Goal: Information Seeking & Learning: Find contact information

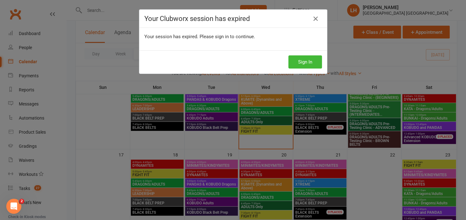
scroll to position [67, 0]
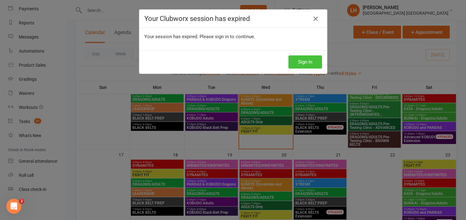
click at [305, 63] on button "Sign In" at bounding box center [305, 61] width 34 height 13
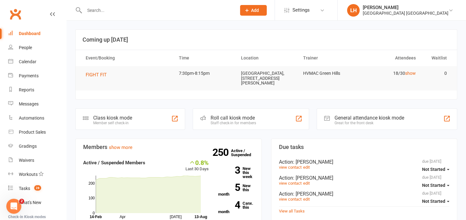
click at [149, 13] on input "text" at bounding box center [156, 10] width 149 height 9
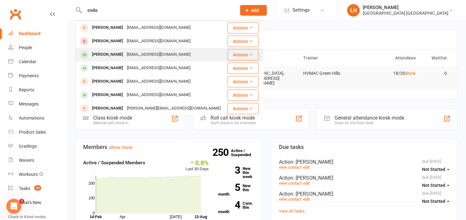
type input "stella"
click at [145, 58] on div "[EMAIL_ADDRESS][DOMAIN_NAME]" at bounding box center [158, 54] width 67 height 9
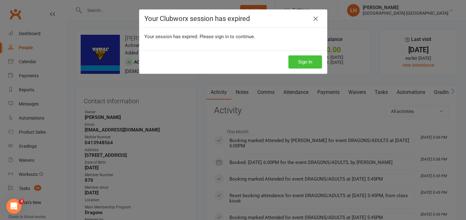
click at [303, 63] on button "Sign In" at bounding box center [305, 61] width 34 height 13
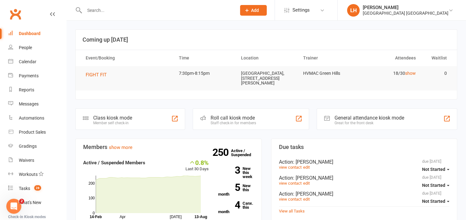
click at [97, 13] on input "text" at bounding box center [156, 10] width 149 height 9
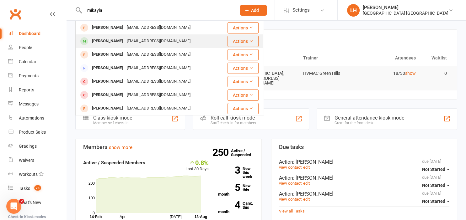
type input "mikayla"
click at [136, 45] on div "kellyc_87@hotmail.com" at bounding box center [158, 41] width 67 height 9
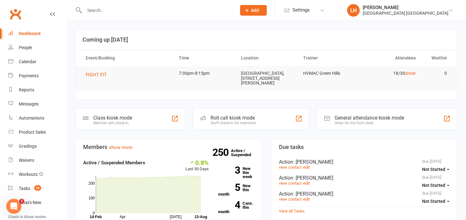
click at [93, 14] on input "text" at bounding box center [156, 10] width 149 height 9
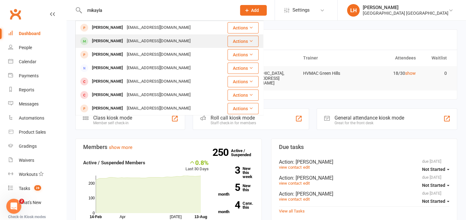
type input "mikayla"
click at [129, 41] on div "kellyc_87@hotmail.com" at bounding box center [158, 41] width 67 height 9
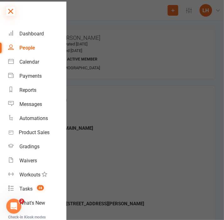
click at [12, 11] on icon at bounding box center [10, 11] width 9 height 9
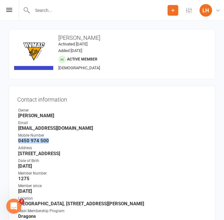
drag, startPoint x: 54, startPoint y: 144, endPoint x: 18, endPoint y: 141, distance: 36.1
click at [18, 141] on ul "Owner Liana Hammersley Email kellyc_87@hotmail.com Mobile Number 0450 974 500 A…" at bounding box center [112, 183] width 190 height 150
copy strong "0450 974 500"
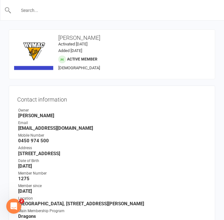
click at [56, 8] on input "text" at bounding box center [113, 10] width 202 height 9
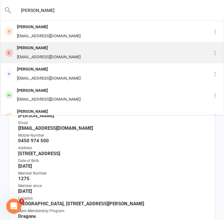
scroll to position [34, 0]
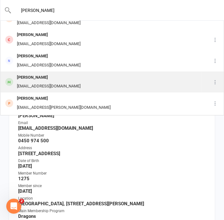
type input "daniel"
click at [43, 82] on div "jlralphs91@gmail.com" at bounding box center [48, 86] width 67 height 9
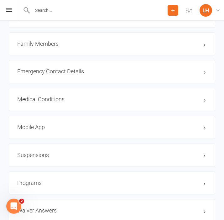
scroll to position [563, 0]
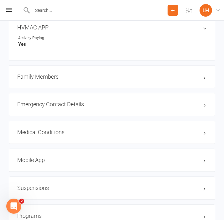
click at [47, 80] on h3 "Family Members" at bounding box center [112, 77] width 190 height 6
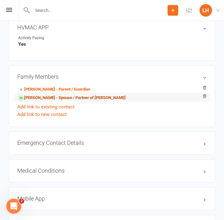
click at [48, 101] on link "Aaron Reed - Spouse / Partner of Jessica RALPHS" at bounding box center [72, 98] width 108 height 7
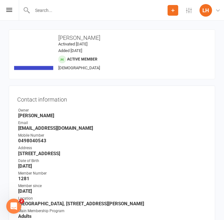
click at [64, 12] on input "text" at bounding box center [98, 10] width 137 height 9
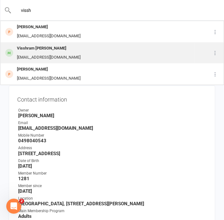
type input "vissh"
click at [57, 54] on div "tharmikasuhajanan@gmail.com" at bounding box center [48, 57] width 67 height 9
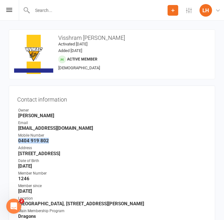
drag, startPoint x: 48, startPoint y: 142, endPoint x: 16, endPoint y: 141, distance: 32.0
click at [16, 141] on div "Contact information Owner Liana Hammersley Email tharmikasuhajanan@gmail.com Mo…" at bounding box center [112, 186] width 207 height 200
click at [55, 8] on input "text" at bounding box center [98, 10] width 137 height 9
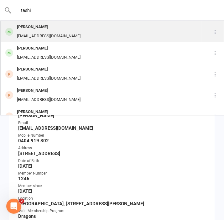
type input "tashi"
click at [56, 29] on div "Tashi Avellino" at bounding box center [48, 27] width 67 height 9
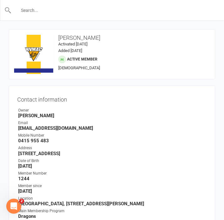
click at [65, 13] on input "text" at bounding box center [113, 10] width 202 height 9
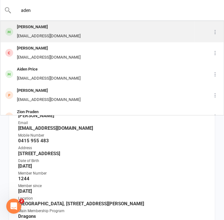
type input "aden"
click at [47, 31] on div "Aden Gareth" at bounding box center [48, 27] width 67 height 9
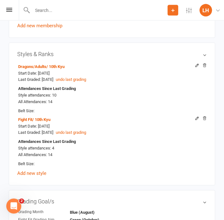
scroll to position [397, 0]
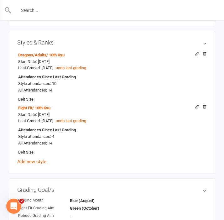
click at [56, 12] on input "text" at bounding box center [113, 10] width 202 height 9
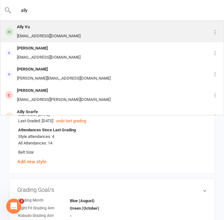
type input "ally"
click at [54, 37] on div "dorjebadham15@gmail.com" at bounding box center [48, 36] width 67 height 9
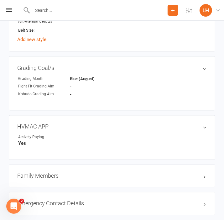
scroll to position [298, 0]
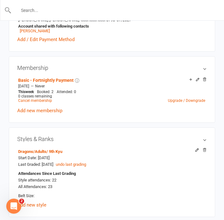
click at [47, 8] on input "text" at bounding box center [113, 10] width 202 height 9
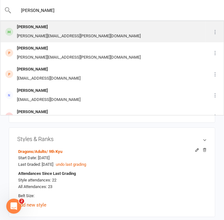
type input "blake"
click at [48, 37] on div "blake.sutcliffe@hotmail.com" at bounding box center [79, 36] width 128 height 9
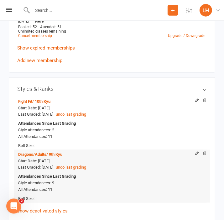
scroll to position [397, 0]
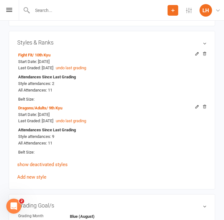
click at [79, 12] on input "text" at bounding box center [98, 10] width 137 height 9
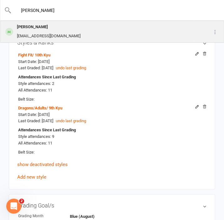
type input "nyree"
click at [28, 27] on div "Nyree Brown" at bounding box center [48, 27] width 67 height 9
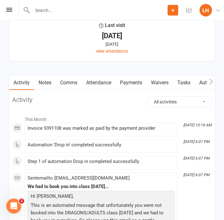
scroll to position [960, 0]
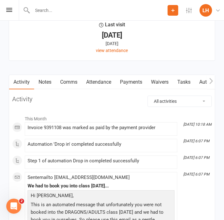
click at [93, 82] on link "Attendance" at bounding box center [99, 82] width 34 height 14
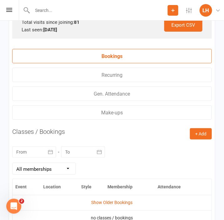
scroll to position [1225, 0]
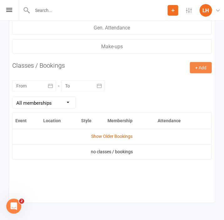
click at [200, 69] on button "+ Add" at bounding box center [201, 67] width 22 height 11
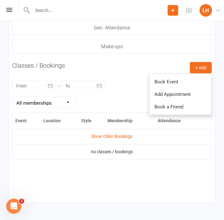
click at [112, 71] on div "+ Add Book Event Add Appointment Book a Friend Classes / Bookings August 2025 S…" at bounding box center [112, 131] width 200 height 138
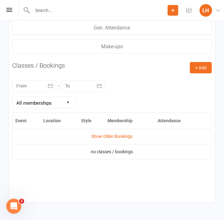
click at [41, 85] on div at bounding box center [34, 85] width 44 height 11
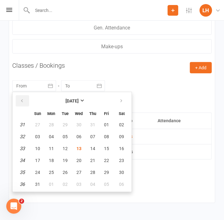
click at [22, 100] on icon "button" at bounding box center [22, 100] width 4 height 5
click at [53, 162] on span "23" at bounding box center [51, 160] width 5 height 5
type input "[DATE]"
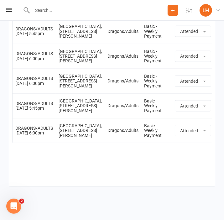
scroll to position [1523, 0]
click at [40, 10] on input "text" at bounding box center [98, 10] width 137 height 9
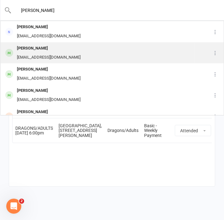
type input "maria"
click at [68, 45] on div "Max Greenford" at bounding box center [48, 48] width 67 height 9
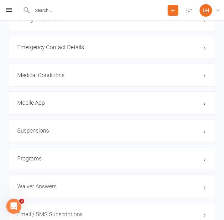
scroll to position [695, 0]
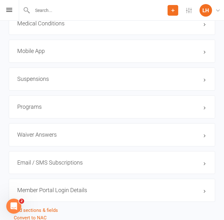
click at [37, 50] on h3 "Mobile App" at bounding box center [112, 51] width 190 height 6
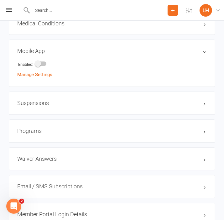
click at [37, 51] on h3 "Mobile App" at bounding box center [112, 51] width 190 height 6
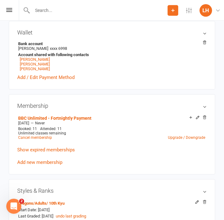
scroll to position [265, 0]
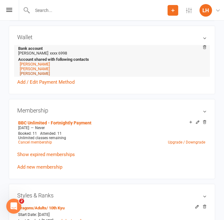
click at [27, 75] on link "Zac Greenford" at bounding box center [35, 73] width 30 height 5
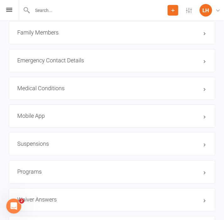
scroll to position [629, 0]
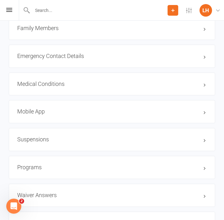
click at [43, 113] on h3 "Mobile App" at bounding box center [112, 111] width 190 height 6
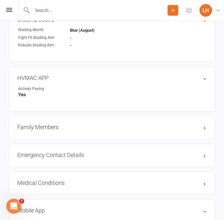
scroll to position [596, 0]
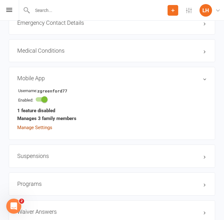
click at [35, 130] on link "Manage Settings" at bounding box center [34, 128] width 35 height 6
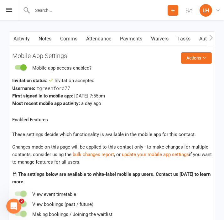
scroll to position [1066, 0]
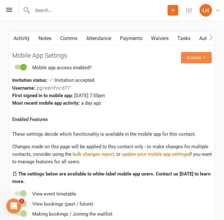
click at [195, 59] on button "Actions" at bounding box center [196, 57] width 31 height 11
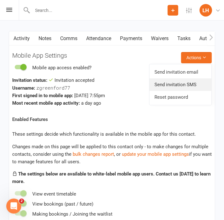
click at [184, 85] on link "Send invitation SMS" at bounding box center [181, 84] width 62 height 13
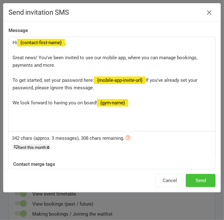
click at [200, 182] on button "Send" at bounding box center [201, 180] width 30 height 13
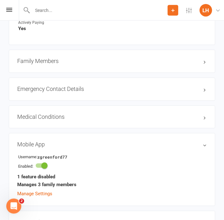
scroll to position [596, 0]
click at [12, 11] on div "Prospect Member Non-attending contact Class / event Appointment Grading event T…" at bounding box center [112, 10] width 224 height 21
click at [8, 9] on icon at bounding box center [9, 10] width 6 height 4
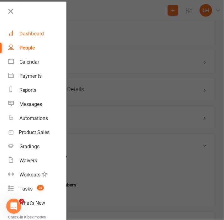
click at [34, 36] on div "Dashboard" at bounding box center [31, 34] width 24 height 6
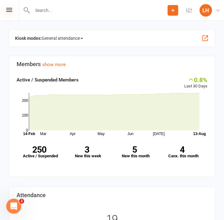
click at [9, 11] on icon at bounding box center [9, 10] width 6 height 4
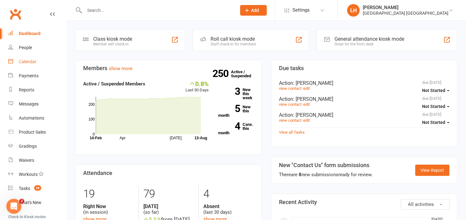
click at [24, 63] on div "Calendar" at bounding box center [28, 61] width 18 height 5
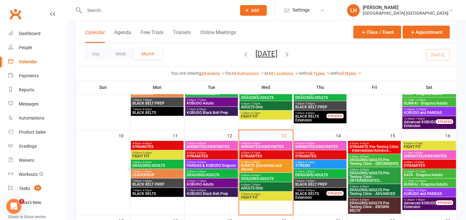
scroll to position [198, 0]
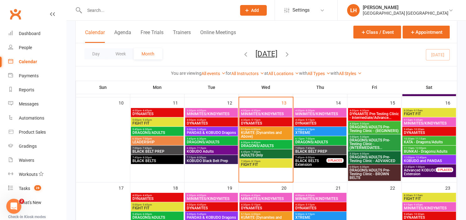
click at [367, 129] on span "DRAGONS/ADULTS Pre-Testing Clinic - (BEGINNERS)" at bounding box center [374, 129] width 50 height 8
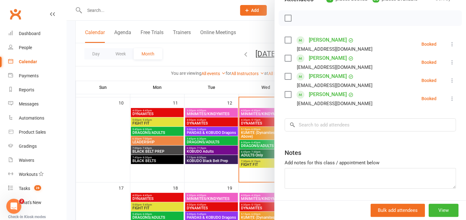
scroll to position [104, 0]
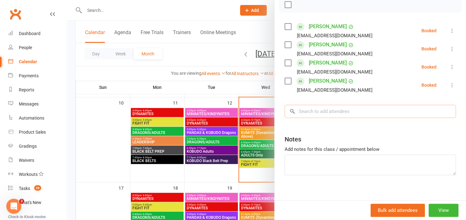
click at [335, 115] on input "search" at bounding box center [369, 111] width 171 height 13
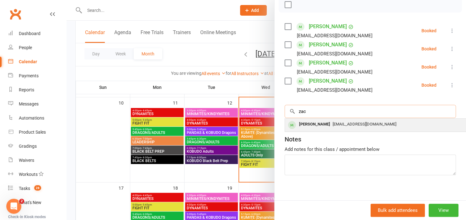
type input "zac"
click at [360, 123] on span "mariagreenford@gmail.com" at bounding box center [364, 124] width 64 height 5
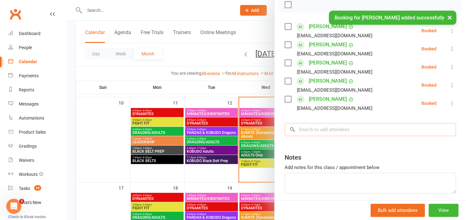
click at [344, 130] on input "search" at bounding box center [369, 129] width 171 height 13
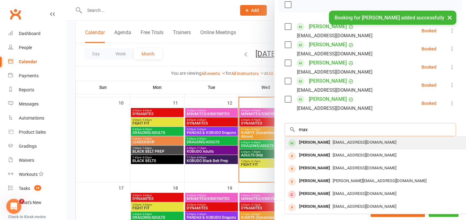
type input "max"
click at [348, 142] on span "mariagreenford@gmail.com" at bounding box center [364, 142] width 64 height 5
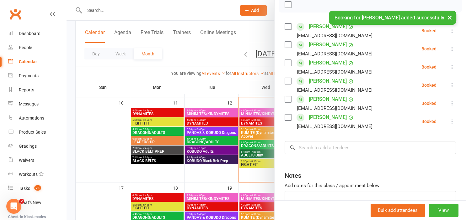
click at [346, 130] on div "mandaleelee@hotmail.com" at bounding box center [335, 127] width 76 height 8
click at [344, 146] on input "search" at bounding box center [369, 147] width 171 height 13
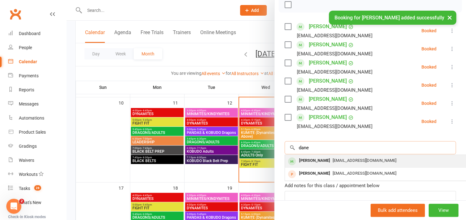
type input "dane"
click at [338, 161] on span "mariagreenford@gmail.com" at bounding box center [364, 160] width 64 height 5
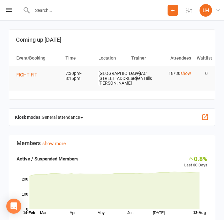
click at [9, 12] on div "Prospect Member Non-attending contact Class / event Appointment Grading event T…" at bounding box center [112, 10] width 224 height 21
click at [11, 9] on icon at bounding box center [9, 10] width 6 height 4
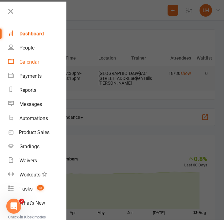
click at [37, 62] on div "Calendar" at bounding box center [29, 62] width 20 height 6
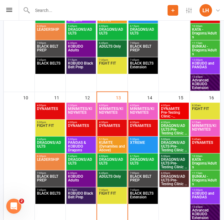
scroll to position [397, 0]
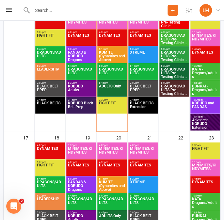
click at [171, 73] on span "DRAGONS/ADULTS Pre-Testing Clinic - ADVANCED" at bounding box center [174, 72] width 27 height 11
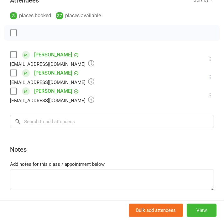
scroll to position [0, 0]
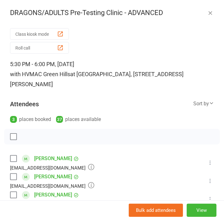
click at [210, 15] on icon "button" at bounding box center [210, 13] width 6 height 6
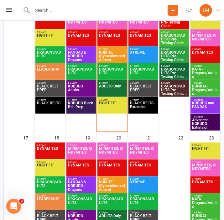
click at [73, 10] on input "text" at bounding box center [98, 10] width 137 height 9
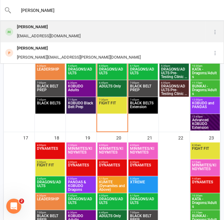
type input "[PERSON_NAME]"
click at [33, 34] on div "[EMAIL_ADDRESS][DOMAIN_NAME]" at bounding box center [48, 36] width 67 height 9
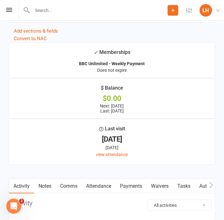
scroll to position [1026, 0]
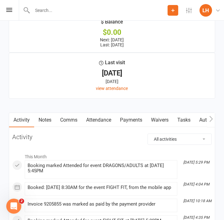
click at [106, 121] on link "Attendance" at bounding box center [99, 120] width 34 height 14
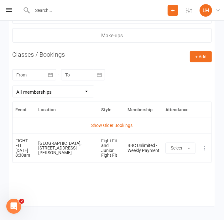
scroll to position [1324, 0]
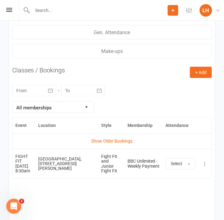
click at [42, 92] on div at bounding box center [34, 90] width 44 height 11
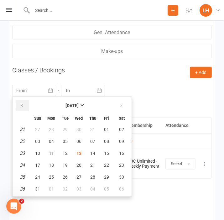
click at [24, 108] on button "button" at bounding box center [22, 105] width 13 height 11
click at [47, 166] on button "23" at bounding box center [51, 165] width 13 height 11
type input "[DATE]"
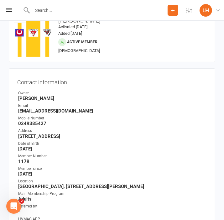
scroll to position [33, 0]
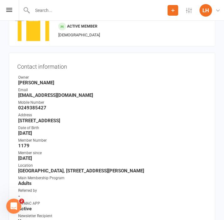
click at [37, 107] on strong "0249385427" at bounding box center [112, 108] width 189 height 6
copy strong "0249385427"
